Goal: Task Accomplishment & Management: Use online tool/utility

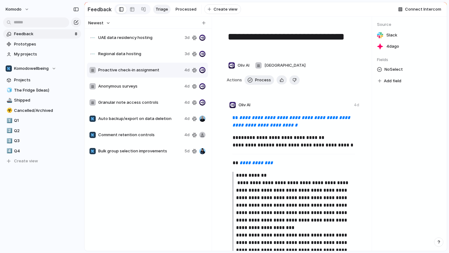
scroll to position [409, 0]
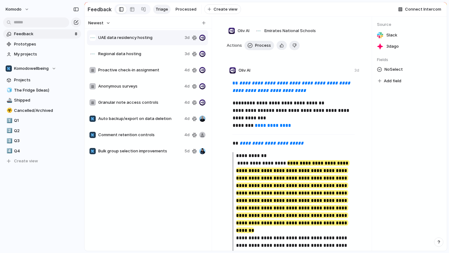
scroll to position [35, 0]
click at [153, 147] on div "Bulk group selection improvements 5d" at bounding box center [147, 151] width 121 height 15
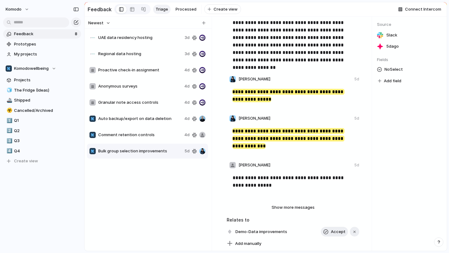
scroll to position [107, 0]
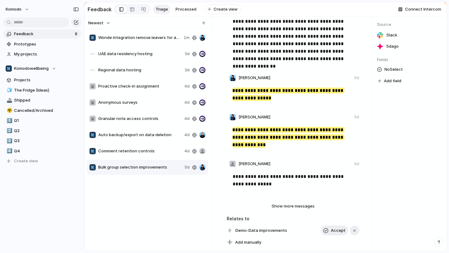
click at [155, 38] on span "Wonde integration remove leavers for admins" at bounding box center [139, 38] width 83 height 6
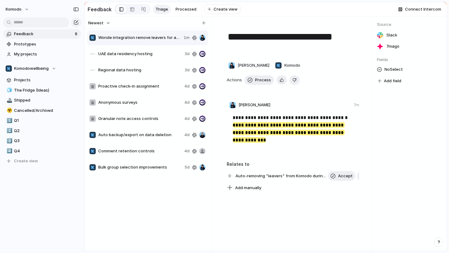
click at [162, 168] on span "Bulk group selection improvements" at bounding box center [140, 167] width 84 height 6
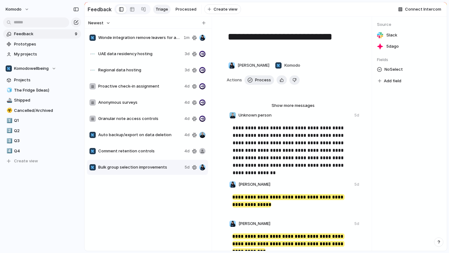
click at [156, 41] on div "Wonde integration remove leavers for admins 1m" at bounding box center [147, 37] width 121 height 15
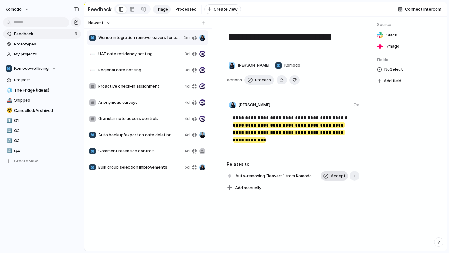
click at [335, 175] on span "Accept" at bounding box center [338, 176] width 15 height 6
click at [264, 82] on span "Process" at bounding box center [263, 80] width 16 height 6
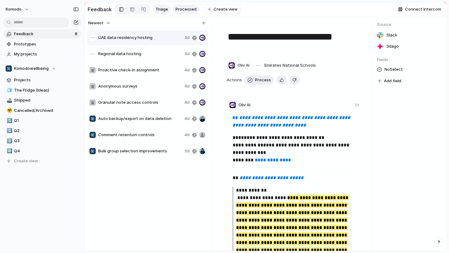
click at [183, 9] on span "Processed" at bounding box center [185, 9] width 21 height 6
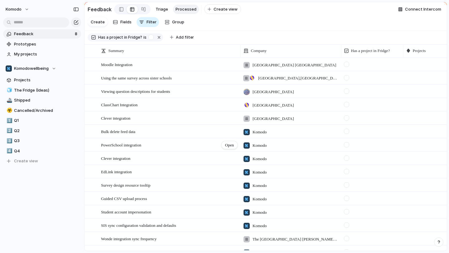
scroll to position [22, 0]
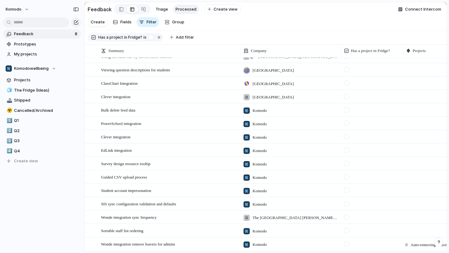
click at [116, 36] on span "Has a project in Fridge?" at bounding box center [120, 38] width 44 height 6
click at [131, 35] on span "Has a project in Fridge?" at bounding box center [120, 38] width 44 height 6
click at [159, 38] on button "button" at bounding box center [159, 37] width 8 height 8
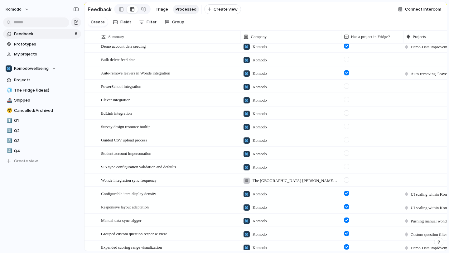
scroll to position [0, 0]
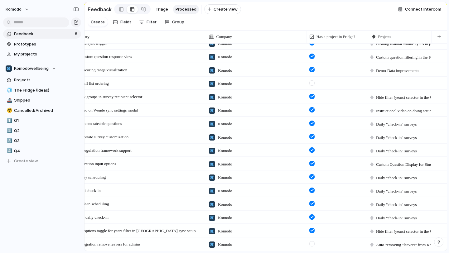
click at [312, 244] on div at bounding box center [311, 243] width 5 height 5
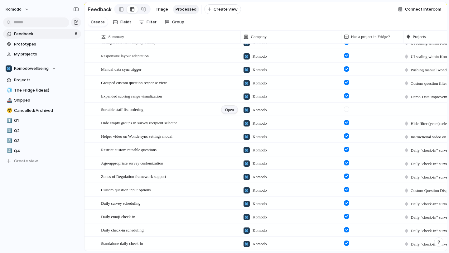
click at [227, 110] on span "Open" at bounding box center [229, 110] width 9 height 6
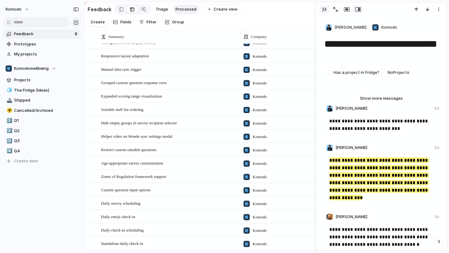
click at [322, 7] on button "button" at bounding box center [324, 9] width 10 height 8
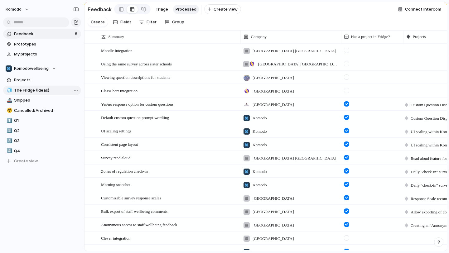
click at [48, 91] on span "The Fridge (Ideas)" at bounding box center [46, 90] width 65 height 6
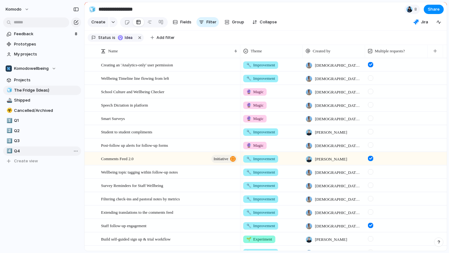
click at [33, 150] on span "Q4" at bounding box center [46, 151] width 65 height 6
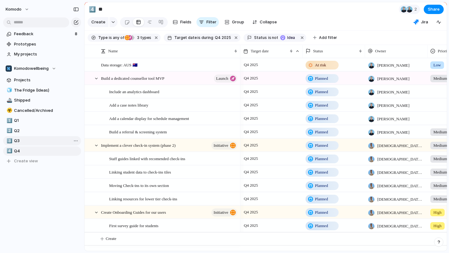
click at [19, 142] on span "Q3" at bounding box center [46, 141] width 65 height 6
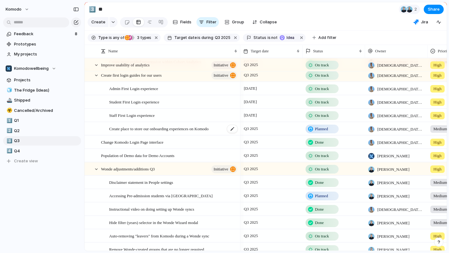
scroll to position [62, 0]
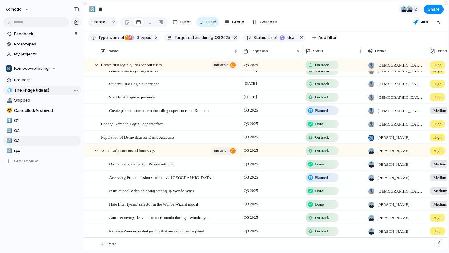
click at [41, 88] on span "The Fridge (Ideas)" at bounding box center [46, 90] width 65 height 6
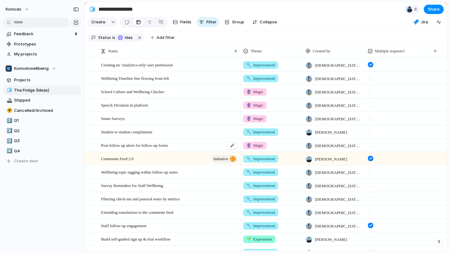
scroll to position [0, 0]
click at [156, 158] on div "Comments Feed 2.0 initiative" at bounding box center [169, 158] width 137 height 13
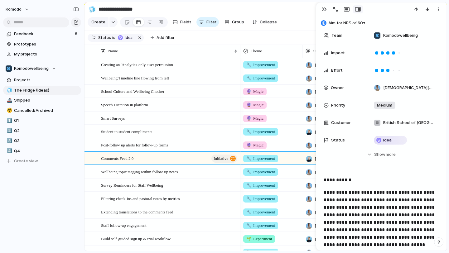
scroll to position [116, 0]
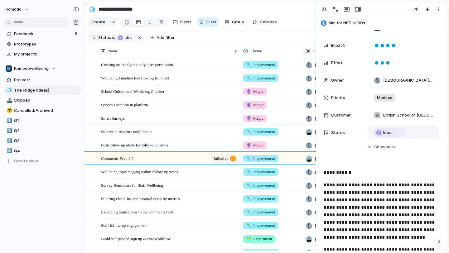
click at [408, 134] on div "Idea" at bounding box center [390, 132] width 38 height 9
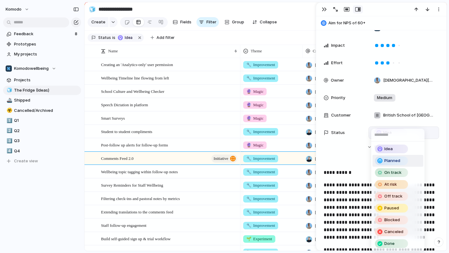
click at [407, 156] on li "Planned" at bounding box center [397, 161] width 51 height 12
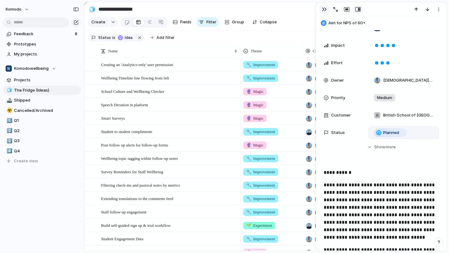
click at [325, 11] on div "button" at bounding box center [323, 9] width 5 height 5
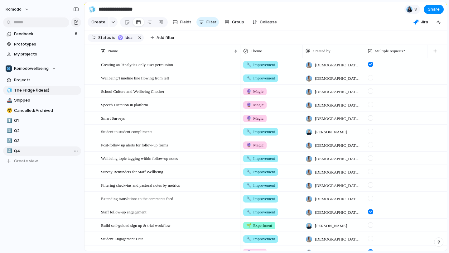
click at [30, 149] on span "Q4" at bounding box center [46, 151] width 65 height 6
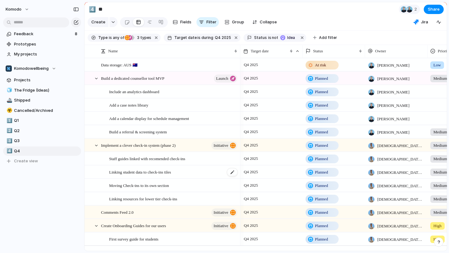
scroll to position [8, 0]
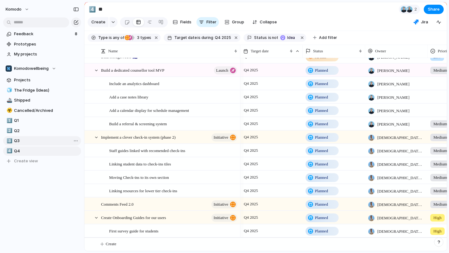
click at [33, 142] on span "Q3" at bounding box center [46, 141] width 65 height 6
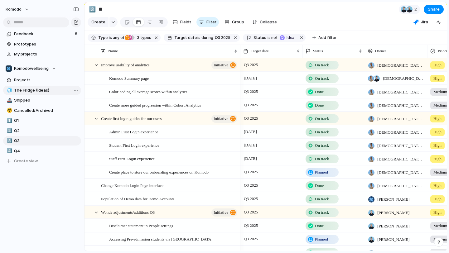
click at [42, 90] on span "The Fridge (Ideas)" at bounding box center [46, 90] width 65 height 6
type input "**********"
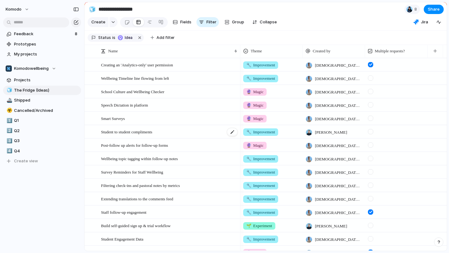
scroll to position [290, 0]
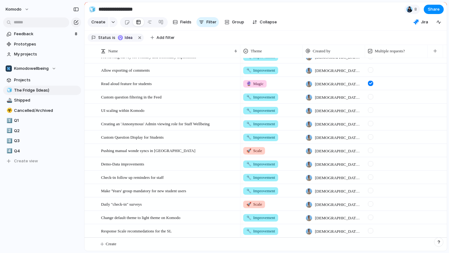
click at [371, 203] on div at bounding box center [370, 203] width 5 height 5
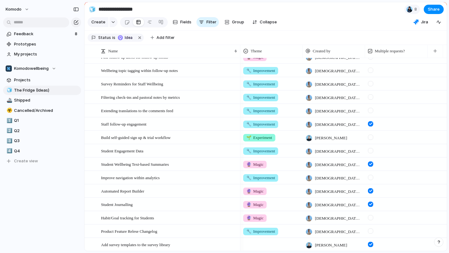
scroll to position [85, 0]
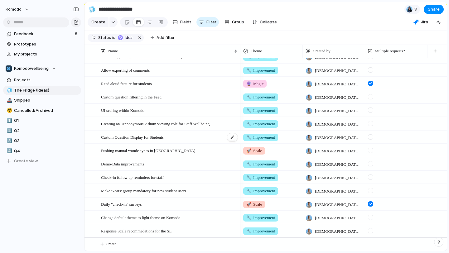
click at [190, 136] on div "Custom Question Display for Students" at bounding box center [169, 137] width 137 height 13
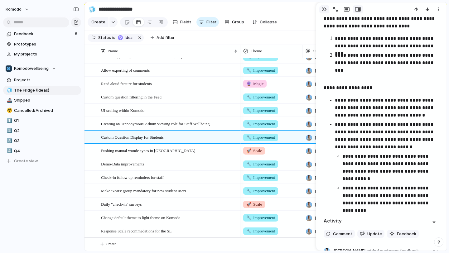
click at [326, 11] on div "button" at bounding box center [323, 9] width 5 height 5
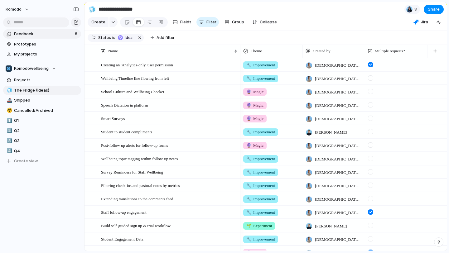
click at [44, 35] on span "Feedback" at bounding box center [43, 34] width 59 height 6
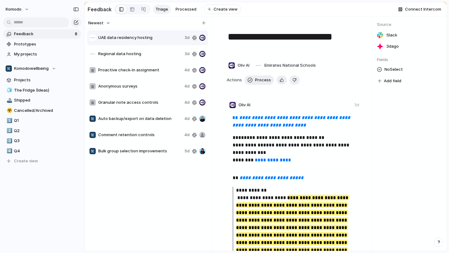
click at [149, 154] on div "Bulk group selection improvements 5d" at bounding box center [147, 151] width 121 height 15
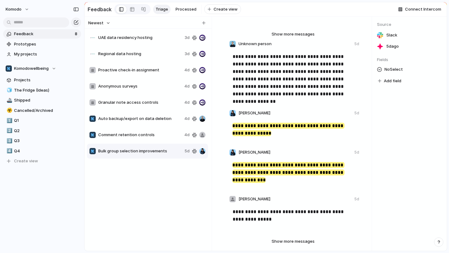
scroll to position [72, 0]
click at [149, 135] on span "Comment retention controls" at bounding box center [139, 135] width 83 height 6
type textarea "**********"
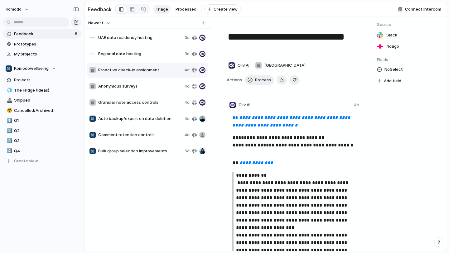
scroll to position [409, 0]
